Goal: Browse casually

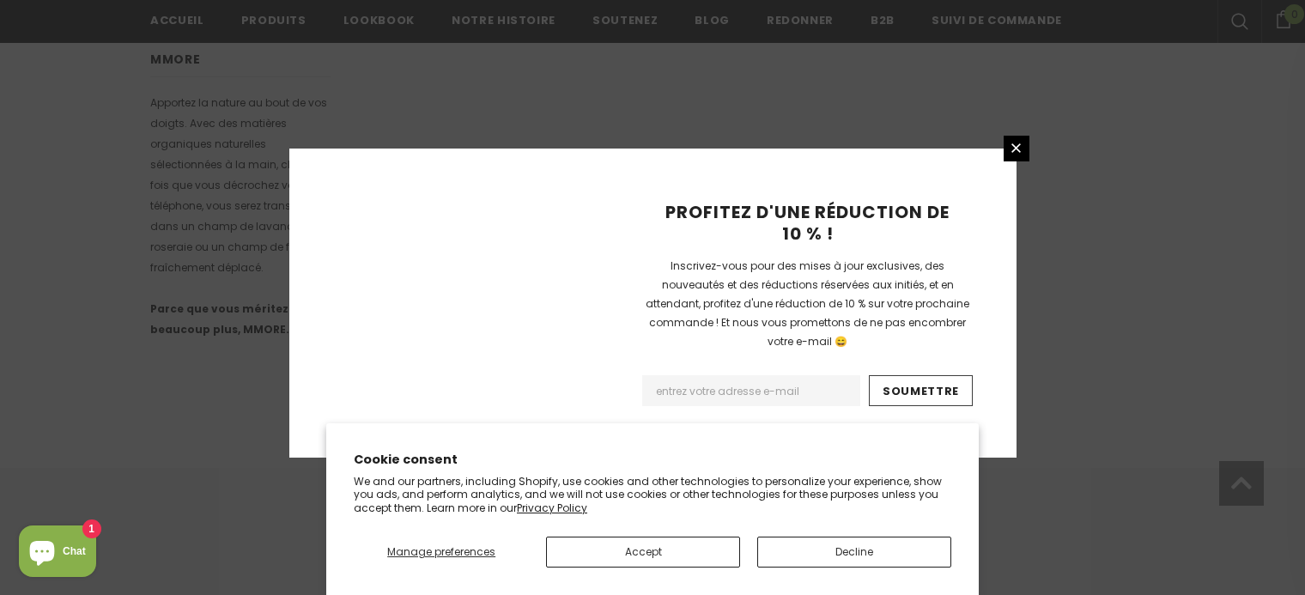
scroll to position [1206, 0]
